Goal: Task Accomplishment & Management: Use online tool/utility

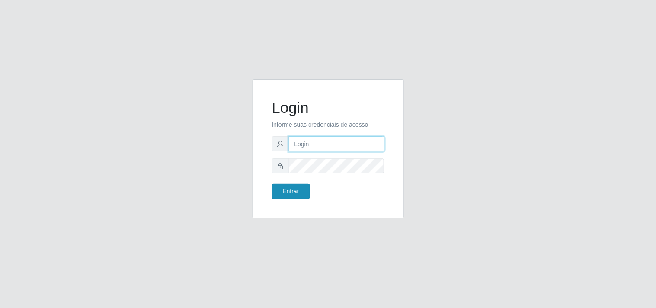
type input "analucia@cestao"
click at [291, 187] on button "Entrar" at bounding box center [291, 191] width 38 height 15
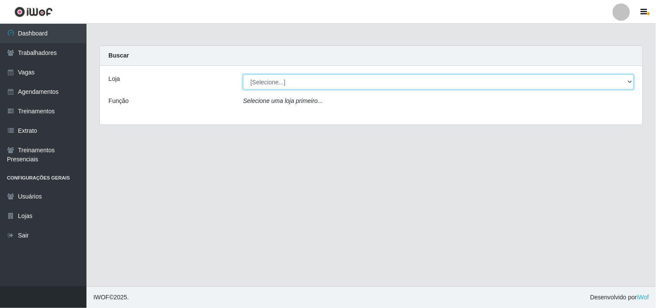
click at [270, 80] on select "[Selecione...] O Cestão - Geisel" at bounding box center [438, 81] width 391 height 15
select select "224"
click at [243, 74] on select "[Selecione...] O Cestão - Geisel" at bounding box center [438, 81] width 391 height 15
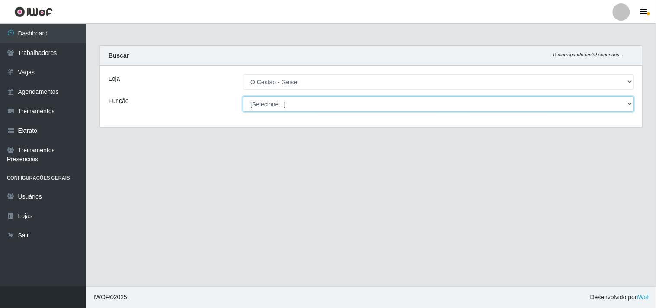
click at [278, 99] on select "[Selecione...] ASG ASG + ASG ++ Auxiliar de Estoque Auxiliar de Estoque + Auxil…" at bounding box center [438, 103] width 391 height 15
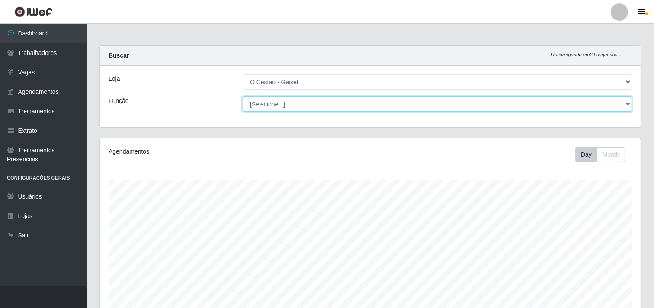
scroll to position [179, 541]
click at [243, 96] on select "[Selecione...] ASG ASG + ASG ++ Auxiliar de Estoque Auxiliar de Estoque + Auxil…" at bounding box center [437, 103] width 389 height 15
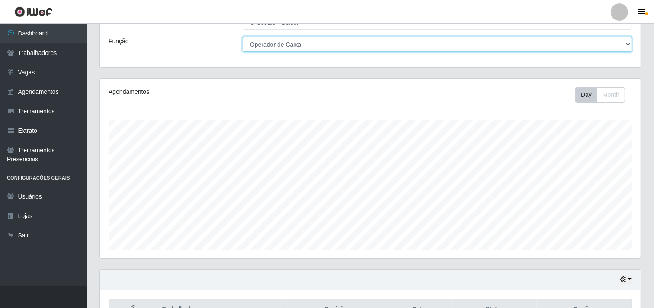
scroll to position [0, 0]
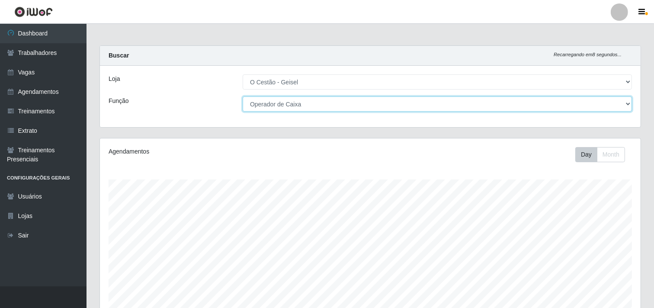
click at [313, 106] on select "[Selecione...] ASG ASG + ASG ++ Auxiliar de Estoque Auxiliar de Estoque + Auxil…" at bounding box center [437, 103] width 389 height 15
click at [243, 96] on select "[Selecione...] ASG ASG + ASG ++ Auxiliar de Estoque Auxiliar de Estoque + Auxil…" at bounding box center [437, 103] width 389 height 15
click at [282, 100] on select "[Selecione...] ASG ASG + ASG ++ Auxiliar de Estoque Auxiliar de Estoque + Auxil…" at bounding box center [437, 103] width 389 height 15
select select "72"
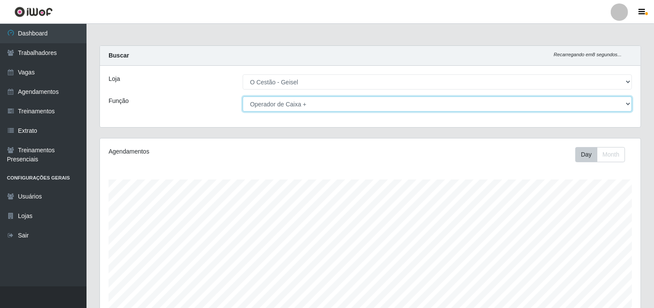
click at [243, 96] on select "[Selecione...] ASG ASG + ASG ++ Auxiliar de Estoque Auxiliar de Estoque + Auxil…" at bounding box center [437, 103] width 389 height 15
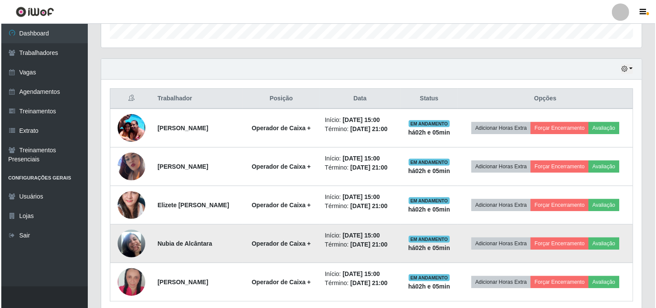
scroll to position [305, 0]
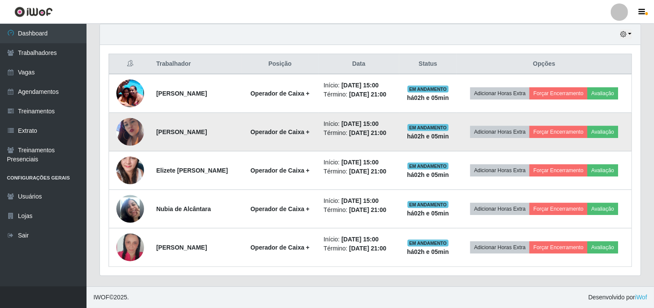
click at [133, 131] on img at bounding box center [130, 131] width 28 height 49
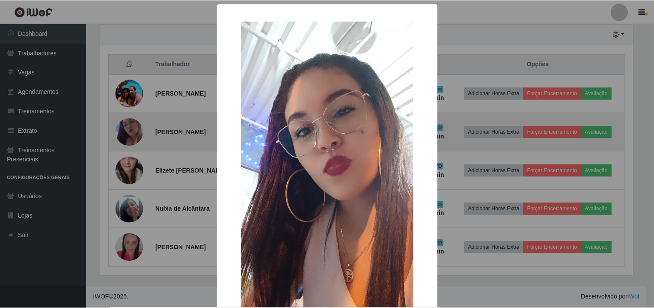
scroll to position [179, 535]
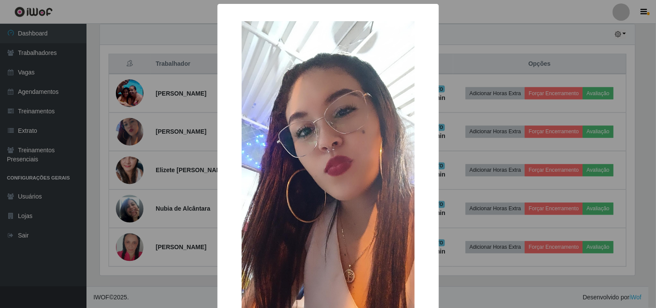
click at [494, 42] on div "× OK Cancel" at bounding box center [328, 154] width 656 height 308
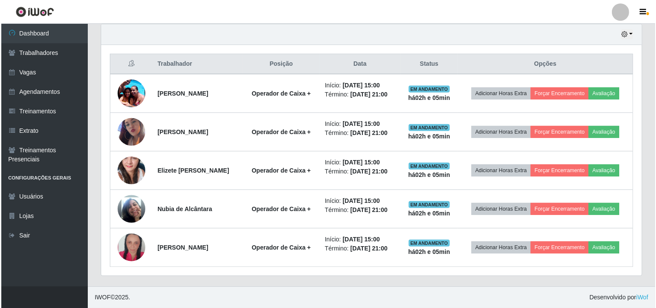
scroll to position [179, 541]
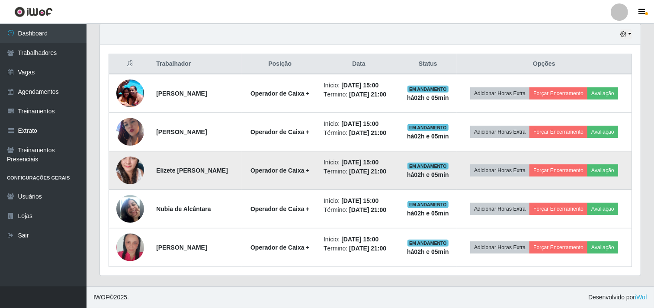
click at [139, 175] on img at bounding box center [130, 170] width 28 height 58
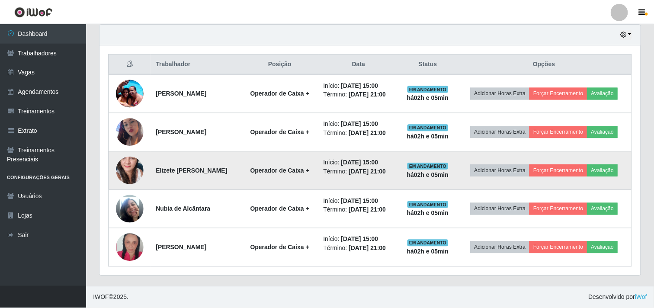
scroll to position [179, 535]
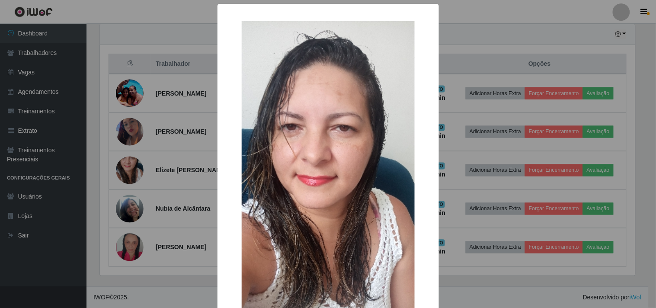
click at [521, 136] on div "× OK Cancel" at bounding box center [328, 154] width 656 height 308
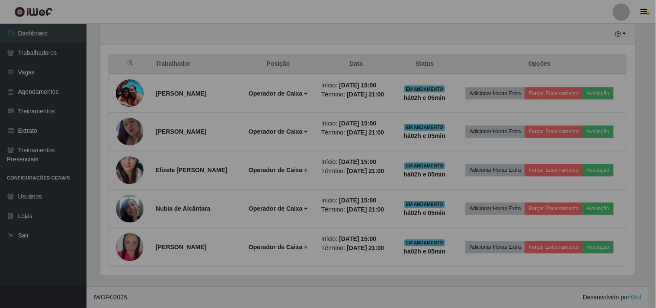
scroll to position [179, 541]
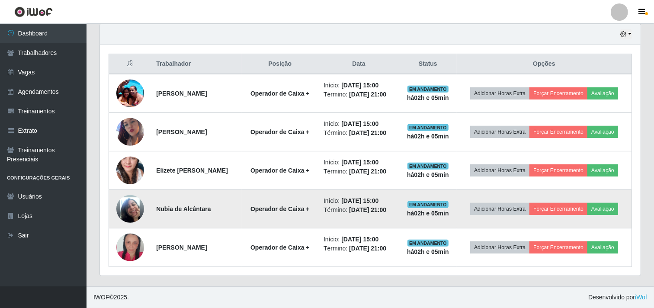
click at [136, 206] on img at bounding box center [130, 208] width 28 height 49
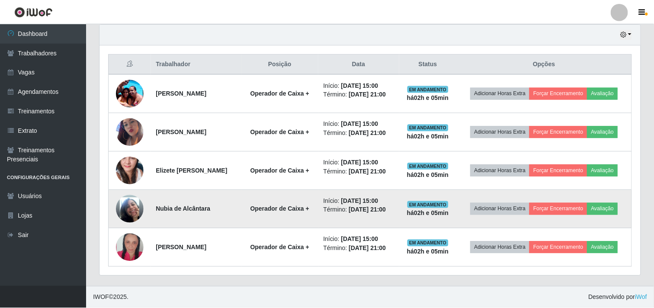
scroll to position [179, 535]
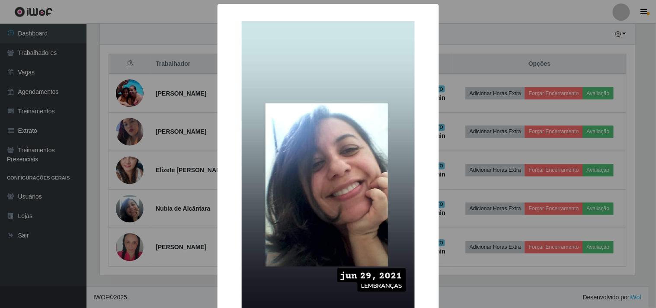
click at [473, 132] on div "× OK Cancel" at bounding box center [328, 154] width 656 height 308
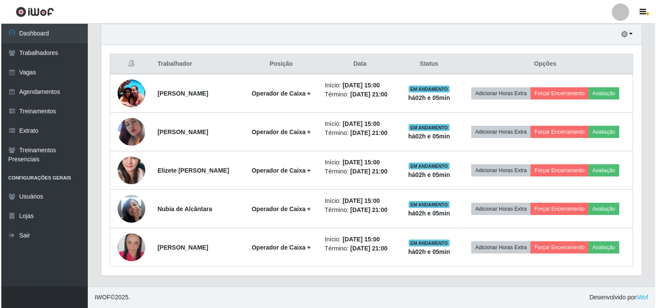
scroll to position [179, 541]
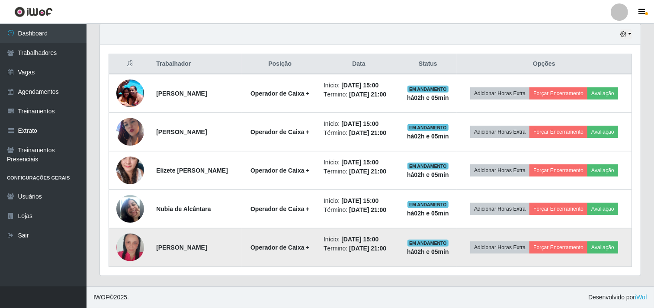
click at [129, 244] on img at bounding box center [130, 247] width 28 height 41
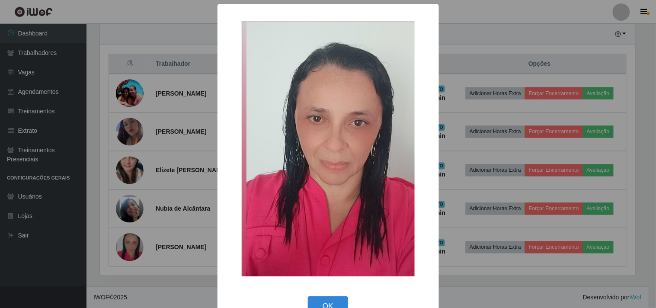
click at [475, 157] on div "× OK Cancel" at bounding box center [328, 154] width 656 height 308
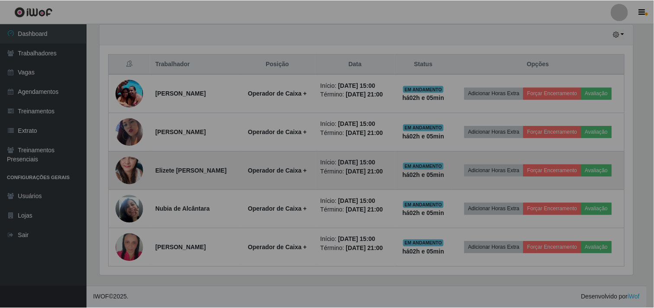
scroll to position [179, 541]
